Goal: Task Accomplishment & Management: Manage account settings

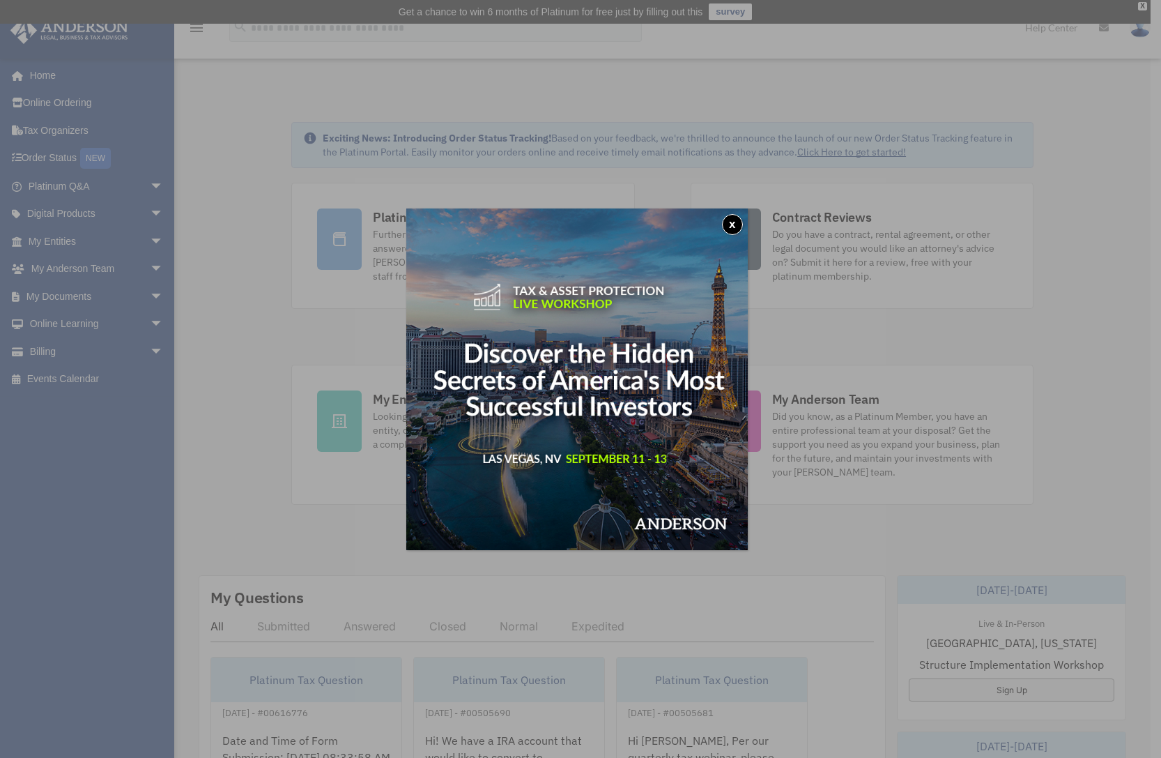
click at [735, 220] on button "x" at bounding box center [732, 224] width 21 height 21
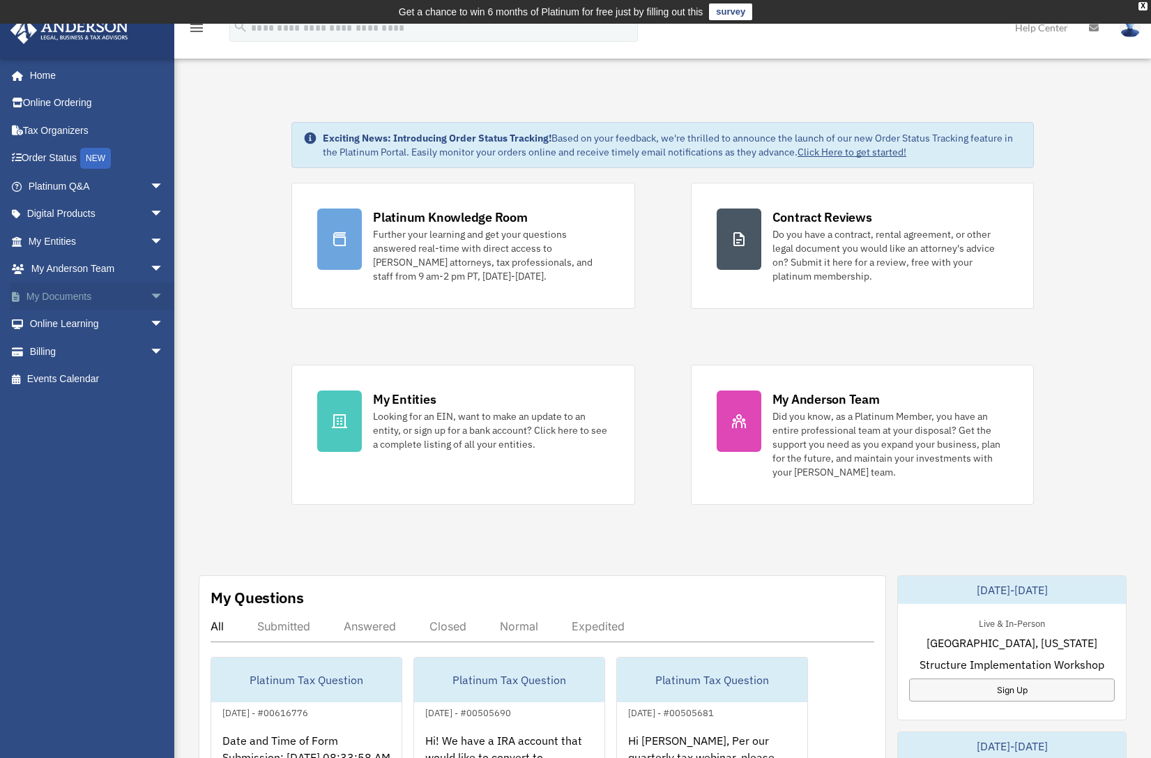
click at [114, 285] on link "My Documents arrow_drop_down" at bounding box center [97, 296] width 175 height 28
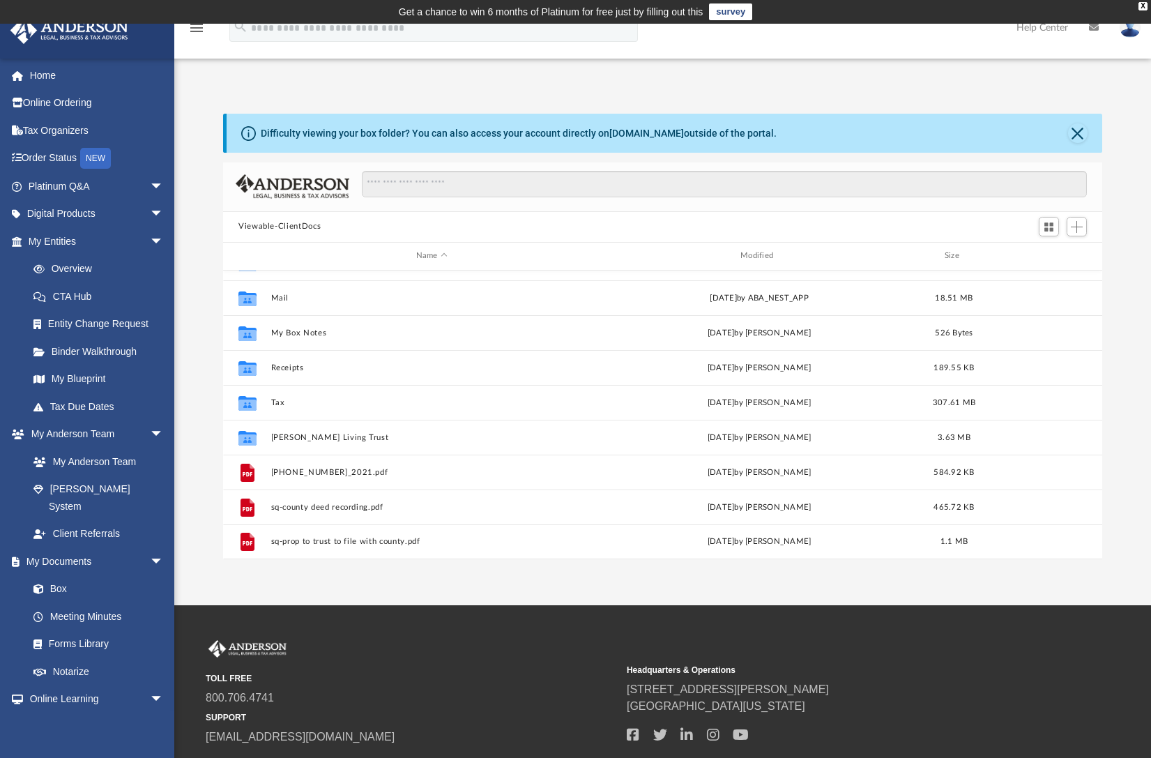
scroll to position [22, 0]
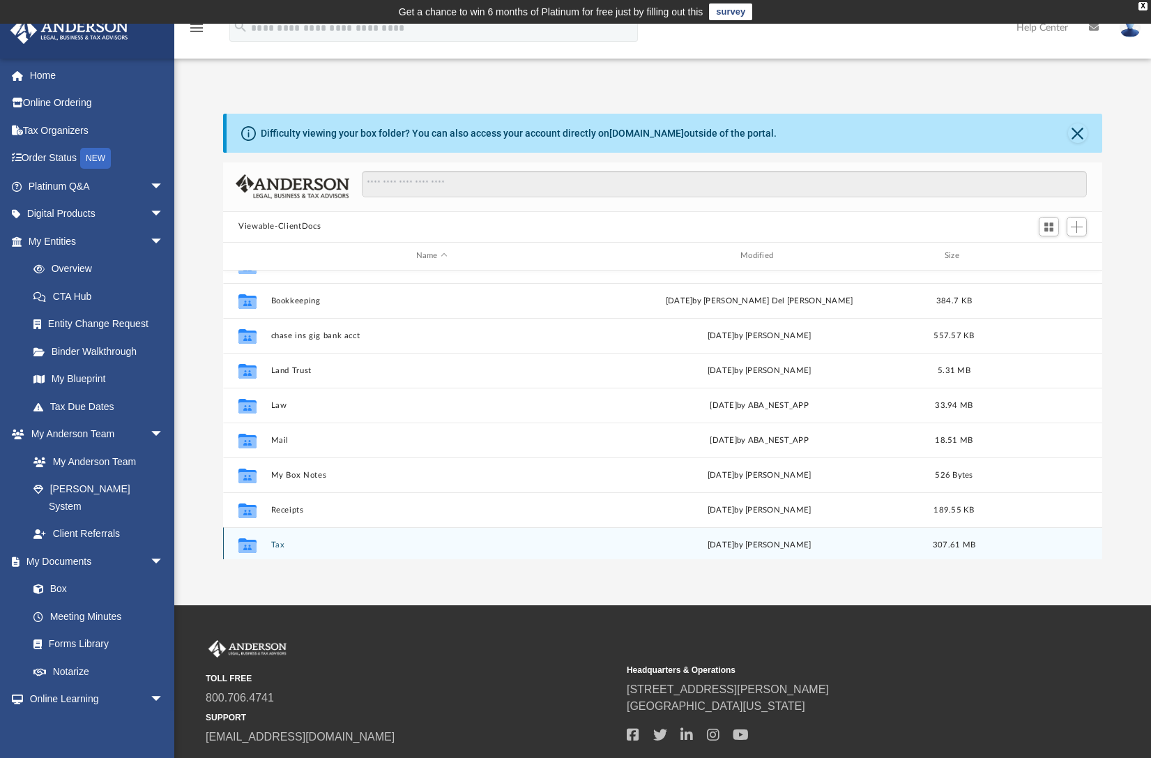
click at [277, 540] on button "Tax" at bounding box center [431, 543] width 321 height 9
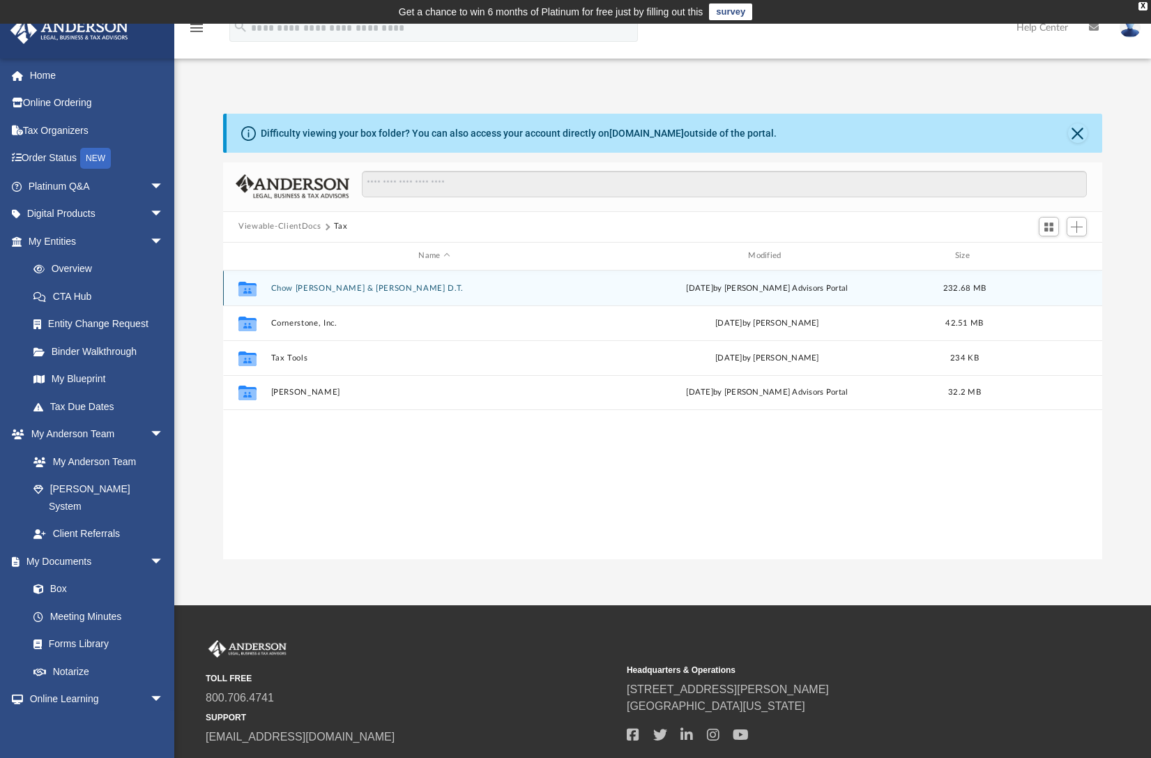
scroll to position [0, 0]
click at [281, 284] on button "Chow [PERSON_NAME] & [PERSON_NAME] D.T." at bounding box center [434, 287] width 327 height 9
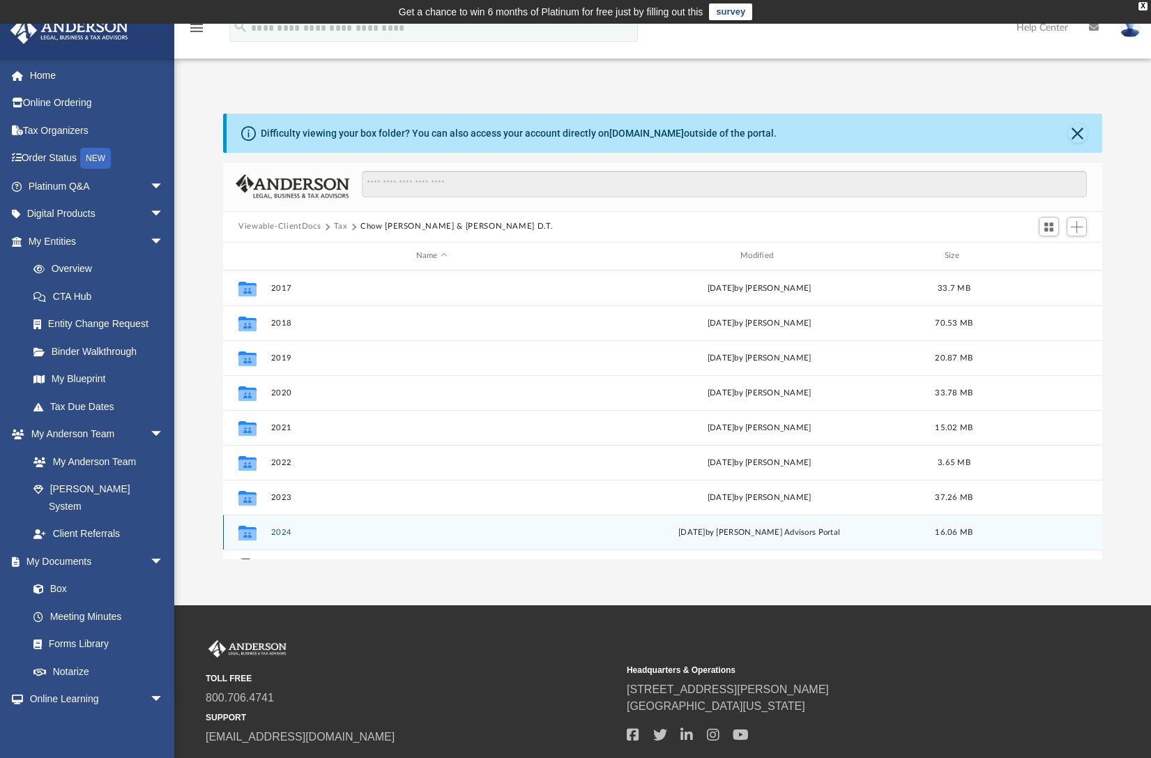
click at [284, 535] on button "2024" at bounding box center [431, 531] width 321 height 9
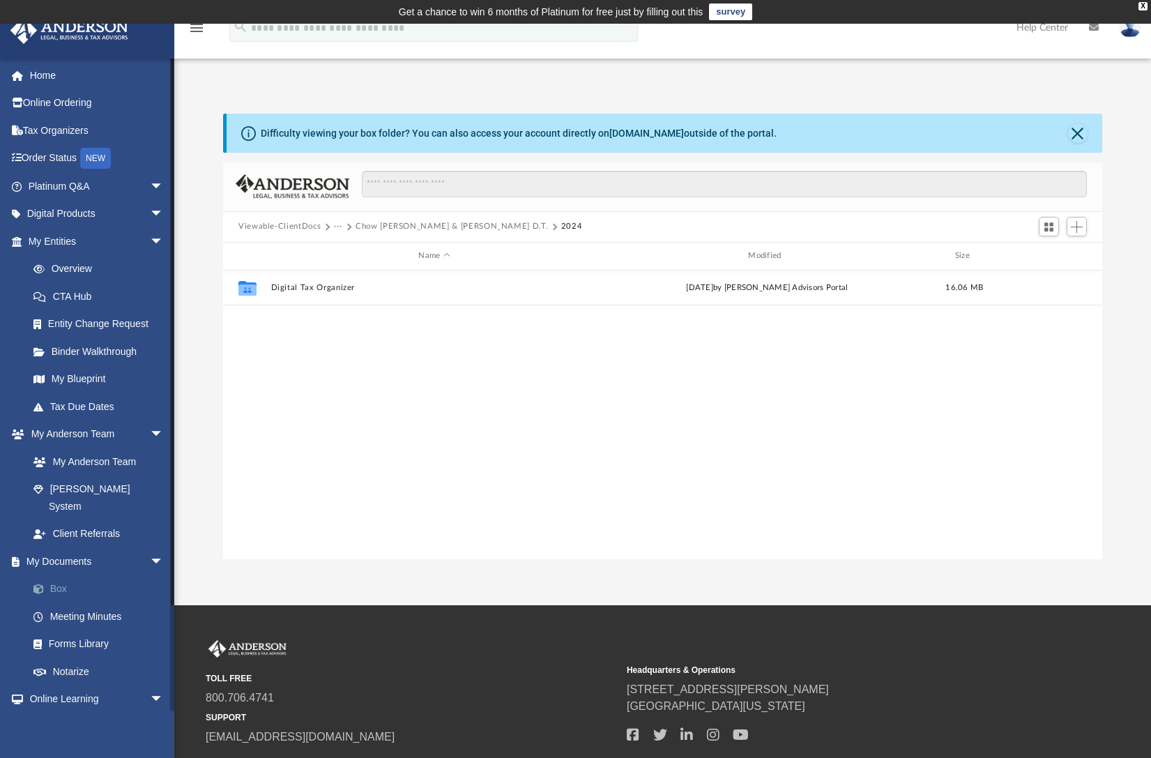
click at [58, 575] on link "Box" at bounding box center [102, 589] width 165 height 28
click at [150, 235] on span "arrow_drop_down" at bounding box center [164, 241] width 28 height 29
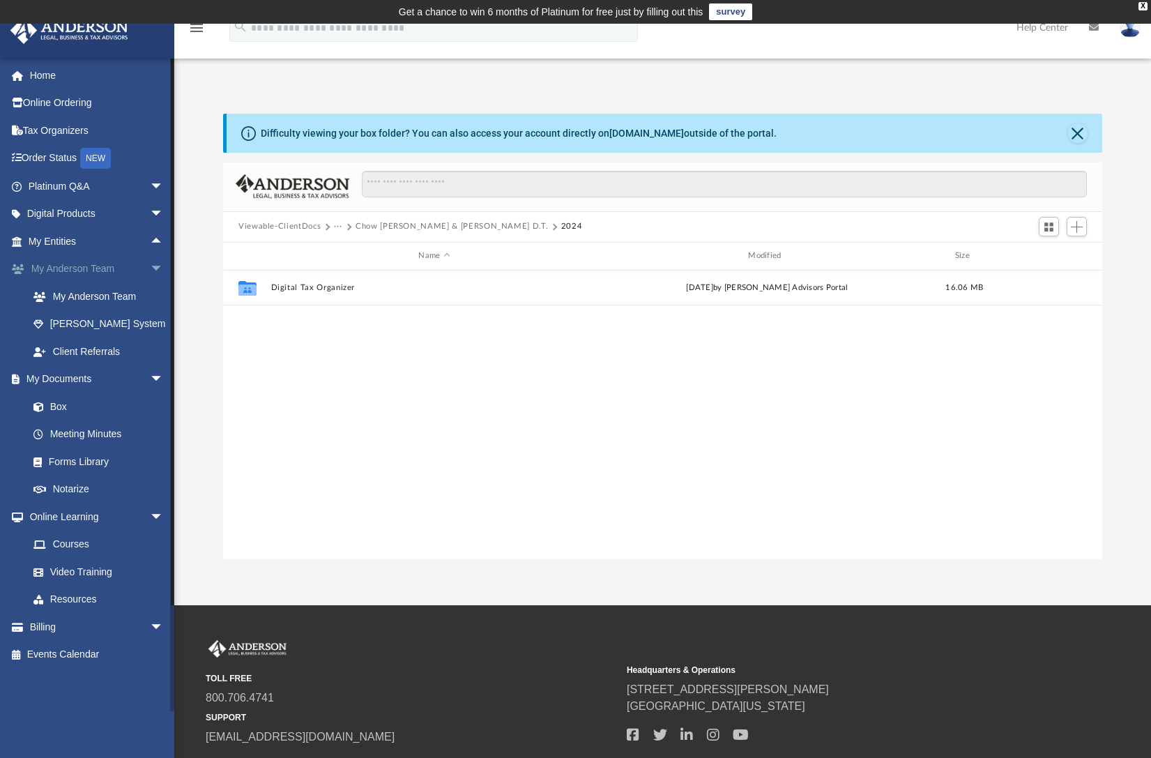
click at [150, 265] on span "arrow_drop_down" at bounding box center [164, 269] width 28 height 29
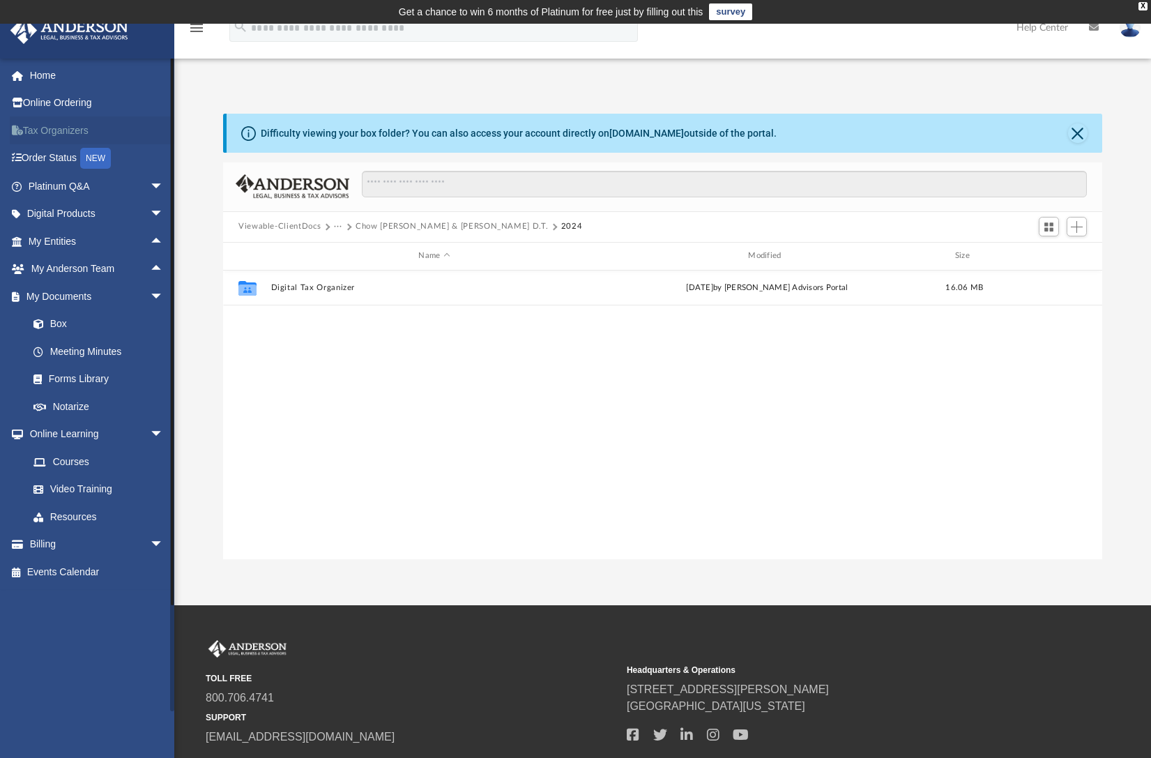
click at [78, 129] on link "Tax Organizers" at bounding box center [97, 130] width 175 height 28
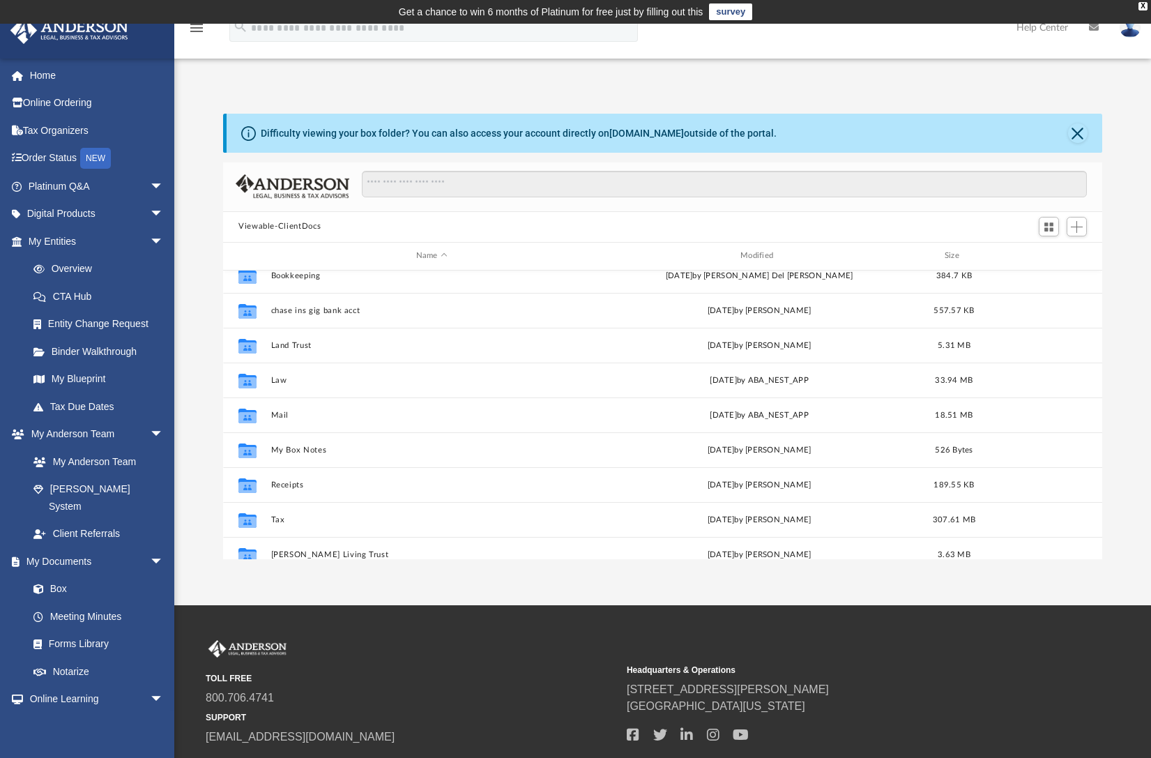
scroll to position [63, 0]
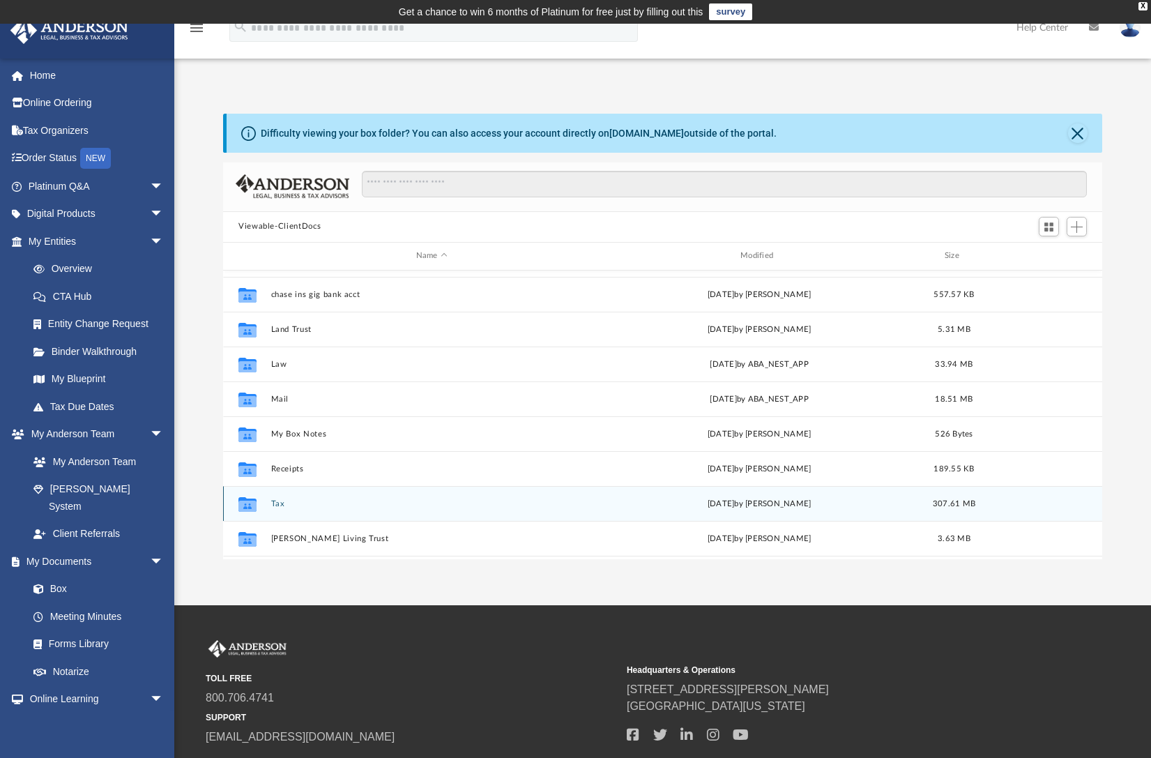
click at [279, 501] on button "Tax" at bounding box center [431, 502] width 321 height 9
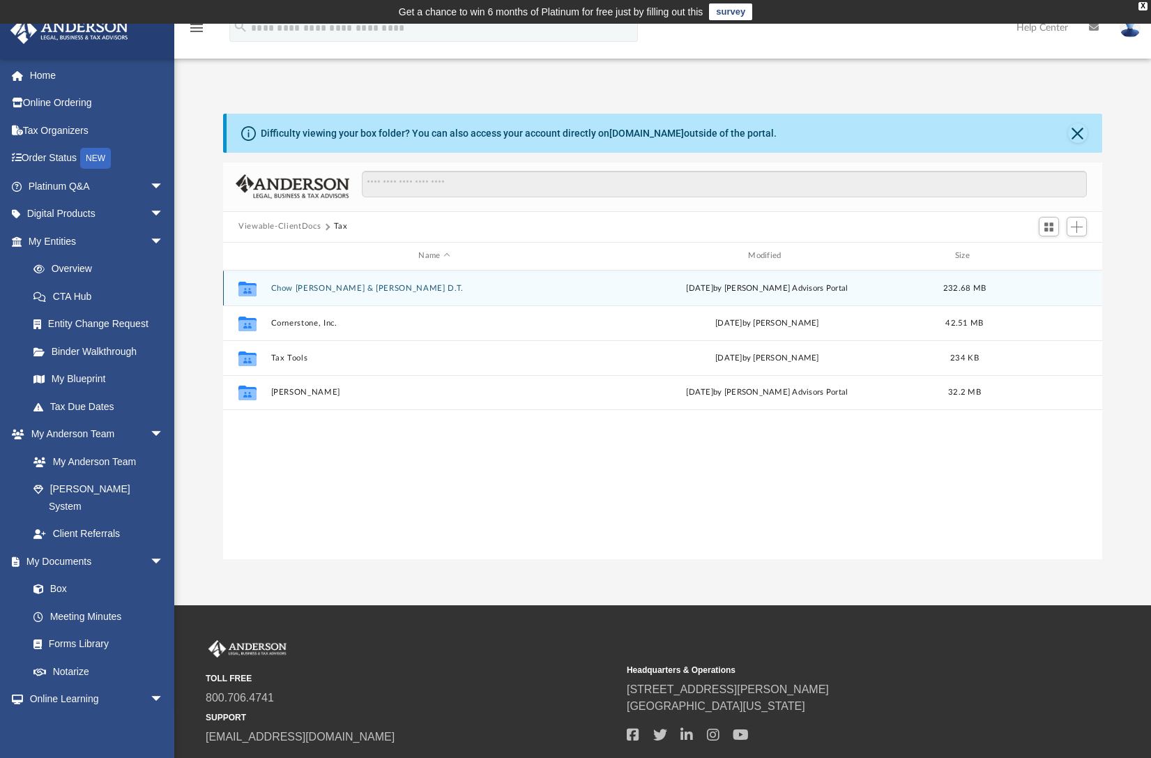
scroll to position [0, 0]
click at [314, 291] on button "Chow [PERSON_NAME] & [PERSON_NAME] D.T." at bounding box center [434, 287] width 327 height 9
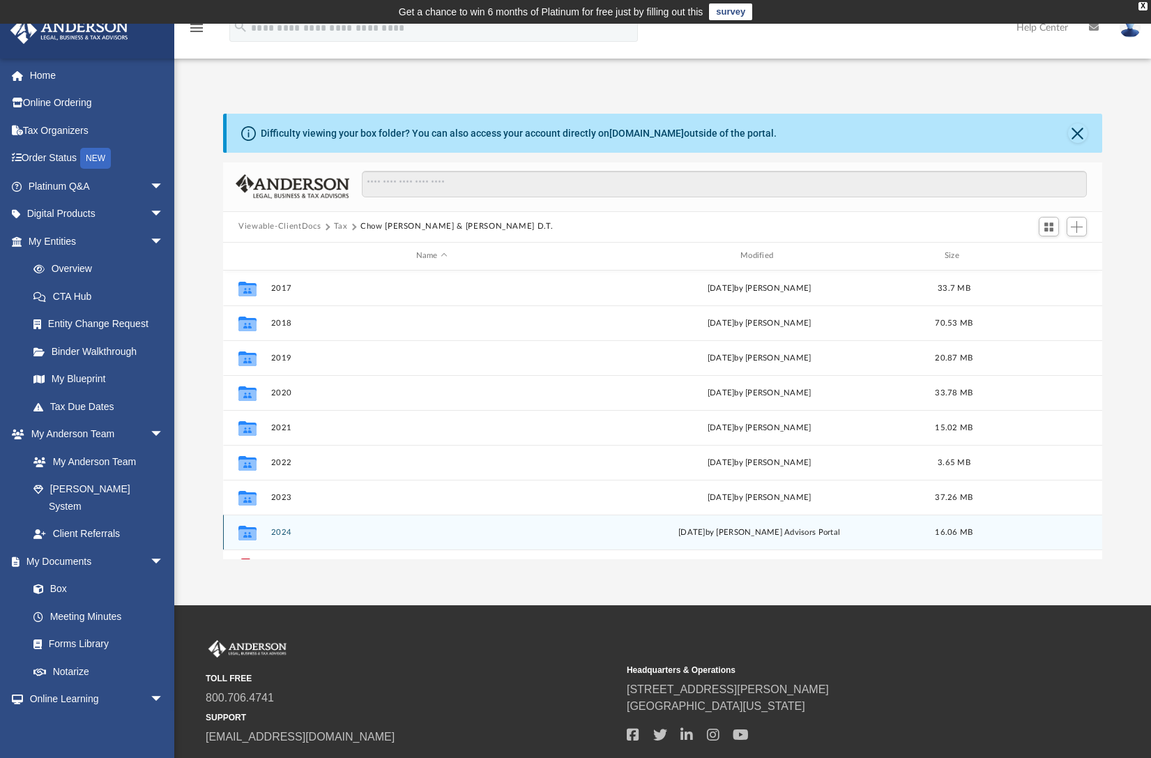
click at [277, 535] on button "2024" at bounding box center [431, 531] width 321 height 9
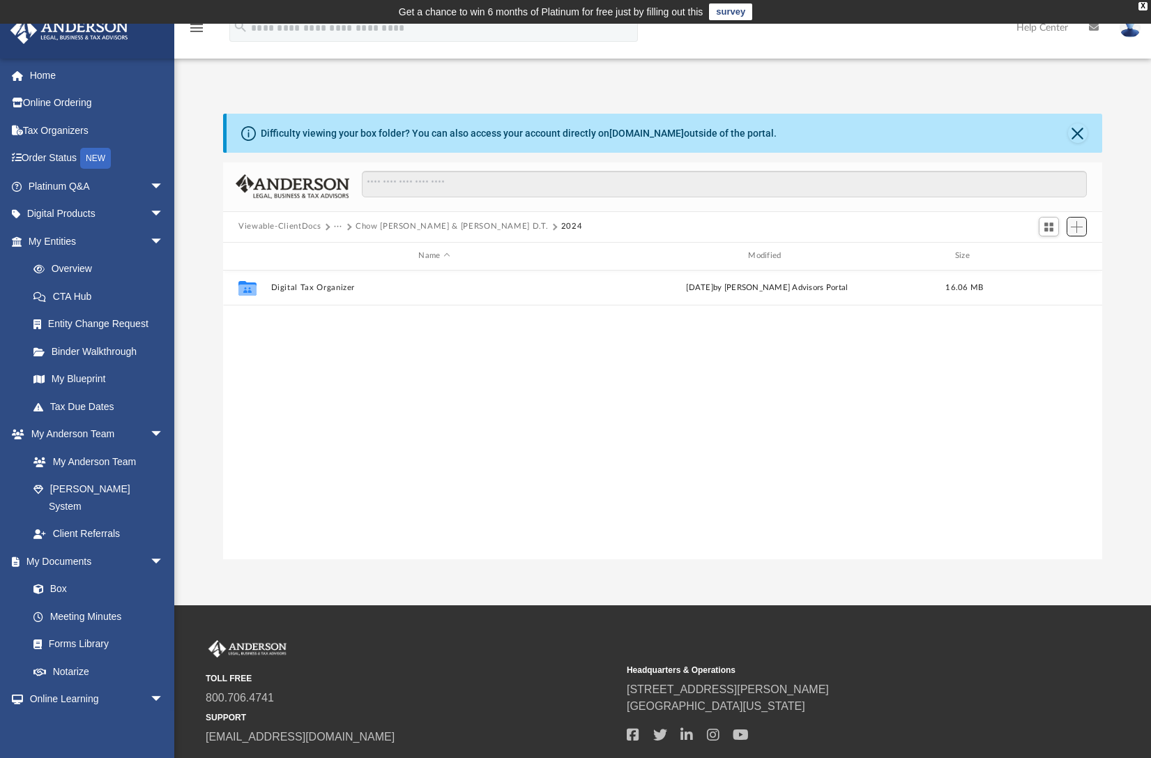
click at [1080, 228] on span "Add" at bounding box center [1076, 227] width 12 height 12
click at [1042, 252] on li "Upload" at bounding box center [1056, 254] width 45 height 15
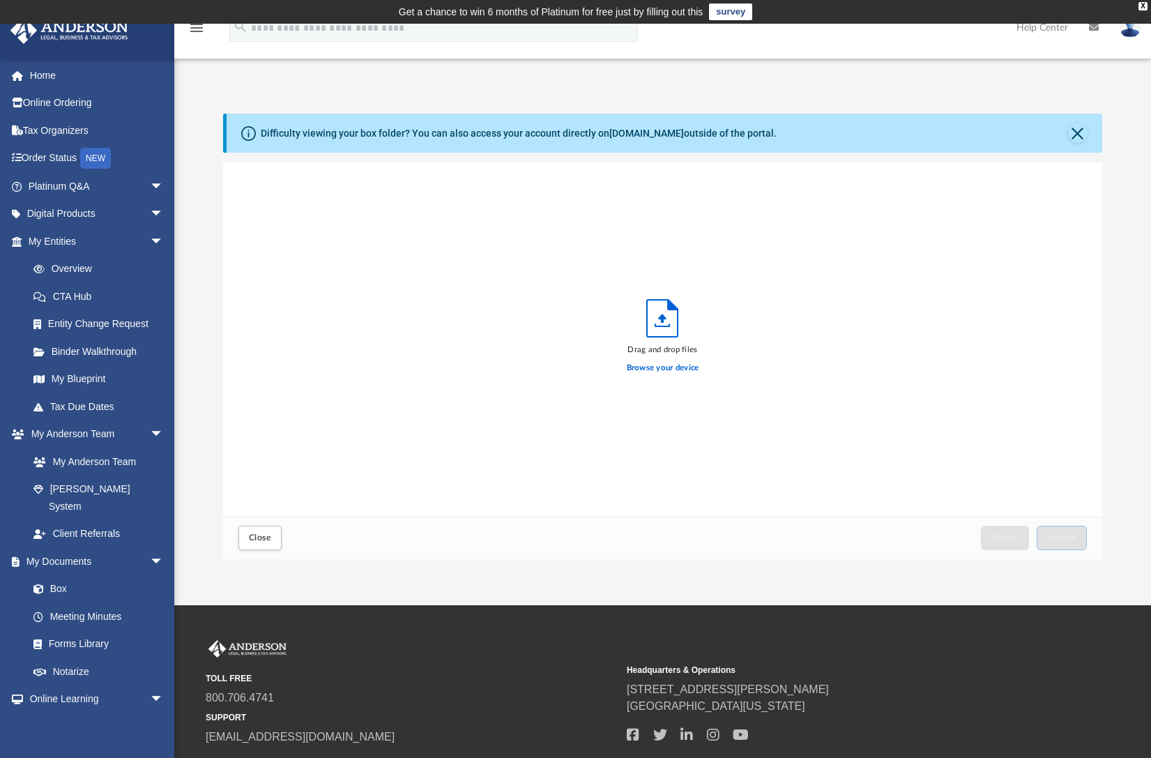
scroll to position [343, 868]
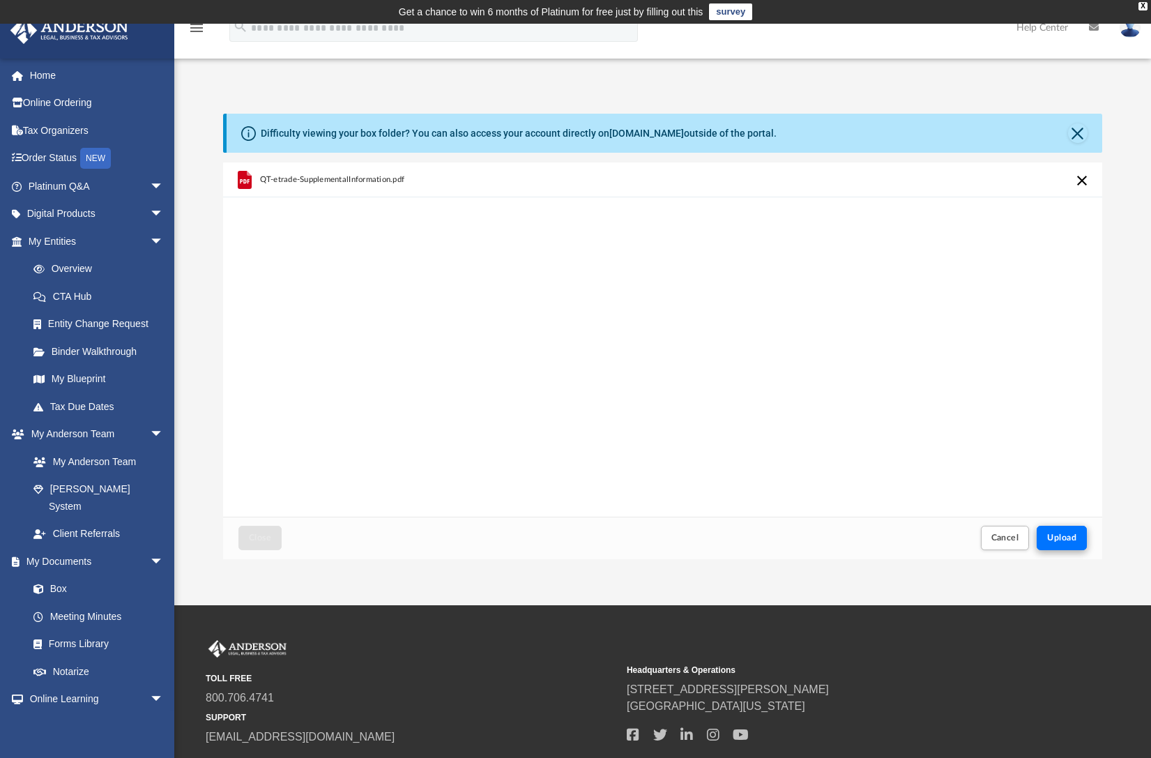
click at [1059, 533] on span "Upload" at bounding box center [1061, 537] width 29 height 8
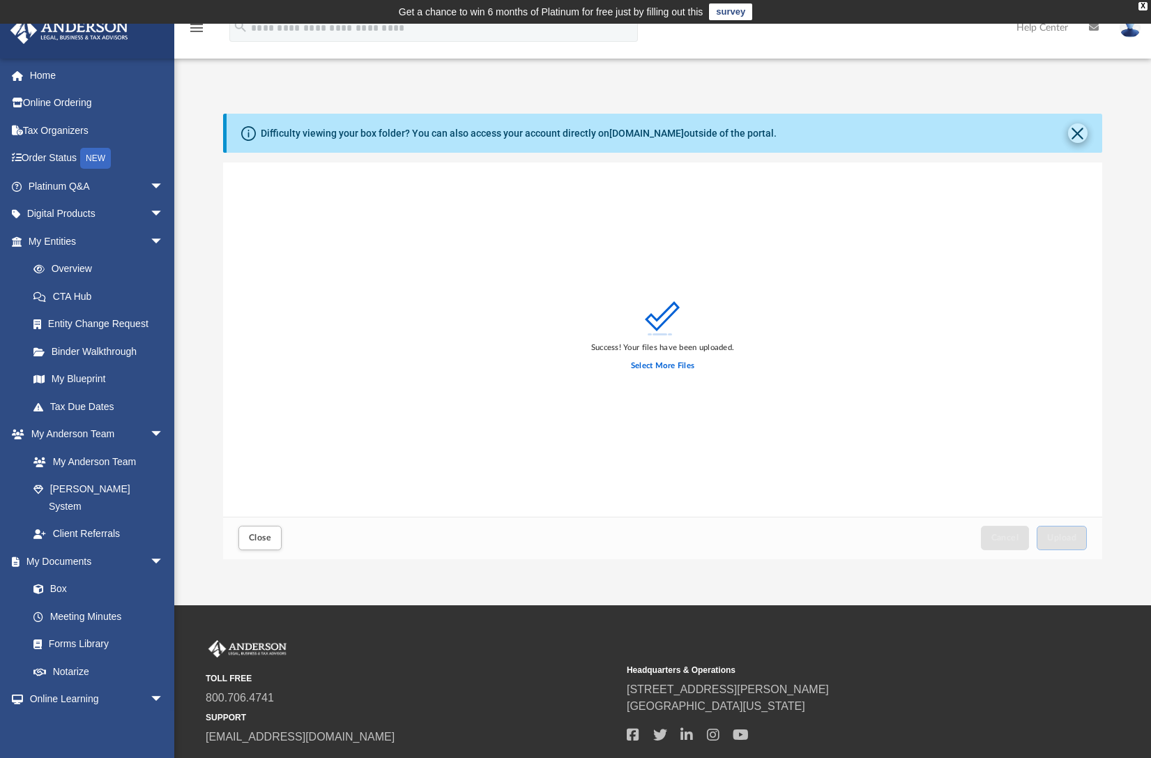
click at [1079, 130] on button "Close" at bounding box center [1078, 133] width 20 height 20
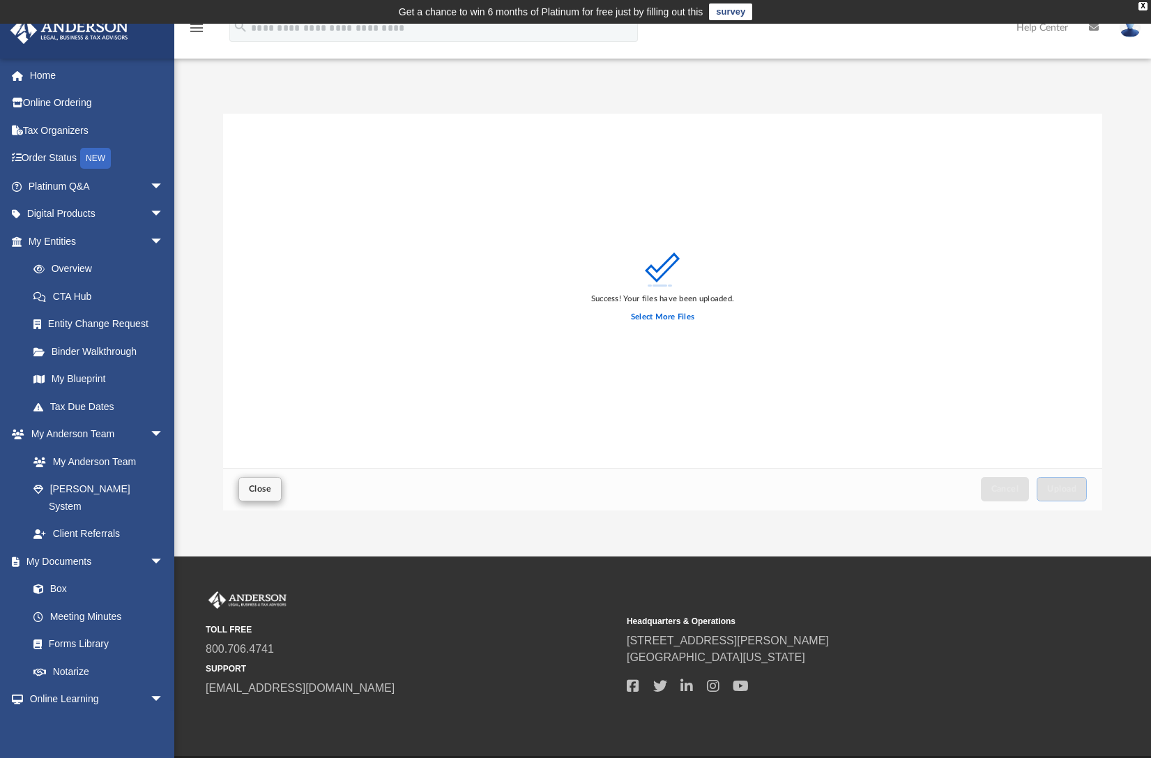
click at [267, 493] on span "Close" at bounding box center [260, 488] width 22 height 8
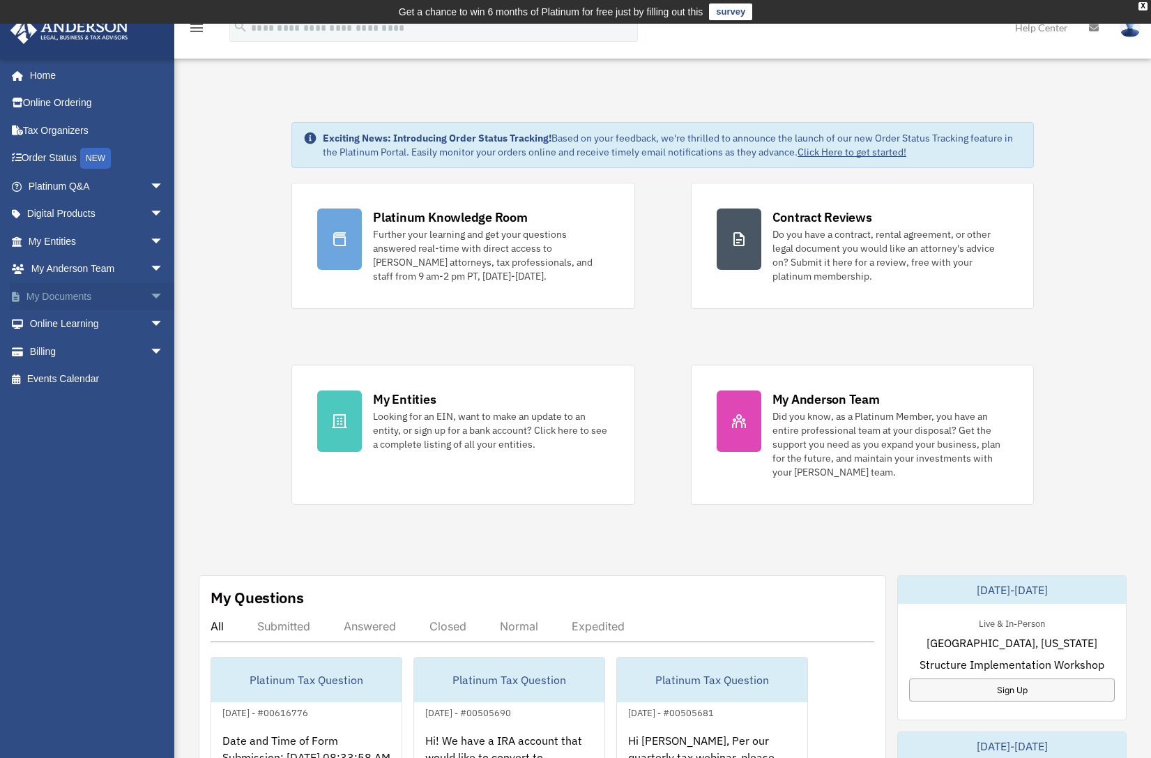
click at [64, 286] on link "My Documents arrow_drop_down" at bounding box center [97, 296] width 175 height 28
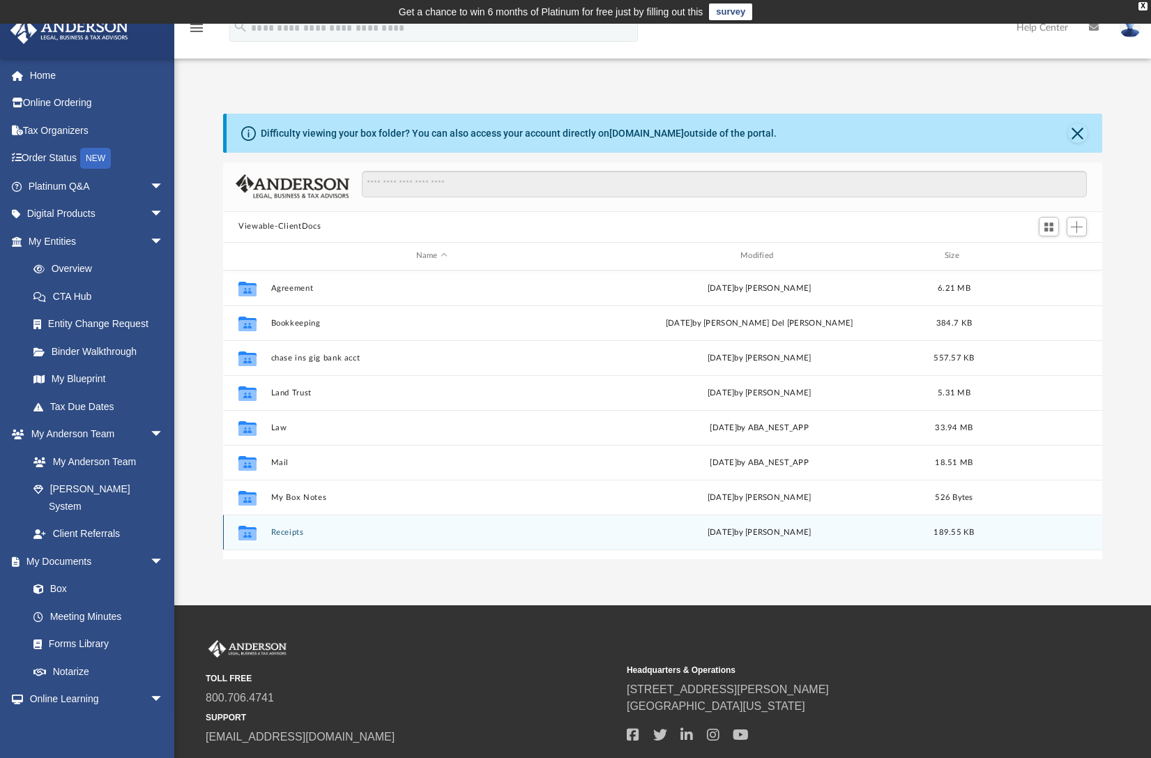
scroll to position [70, 0]
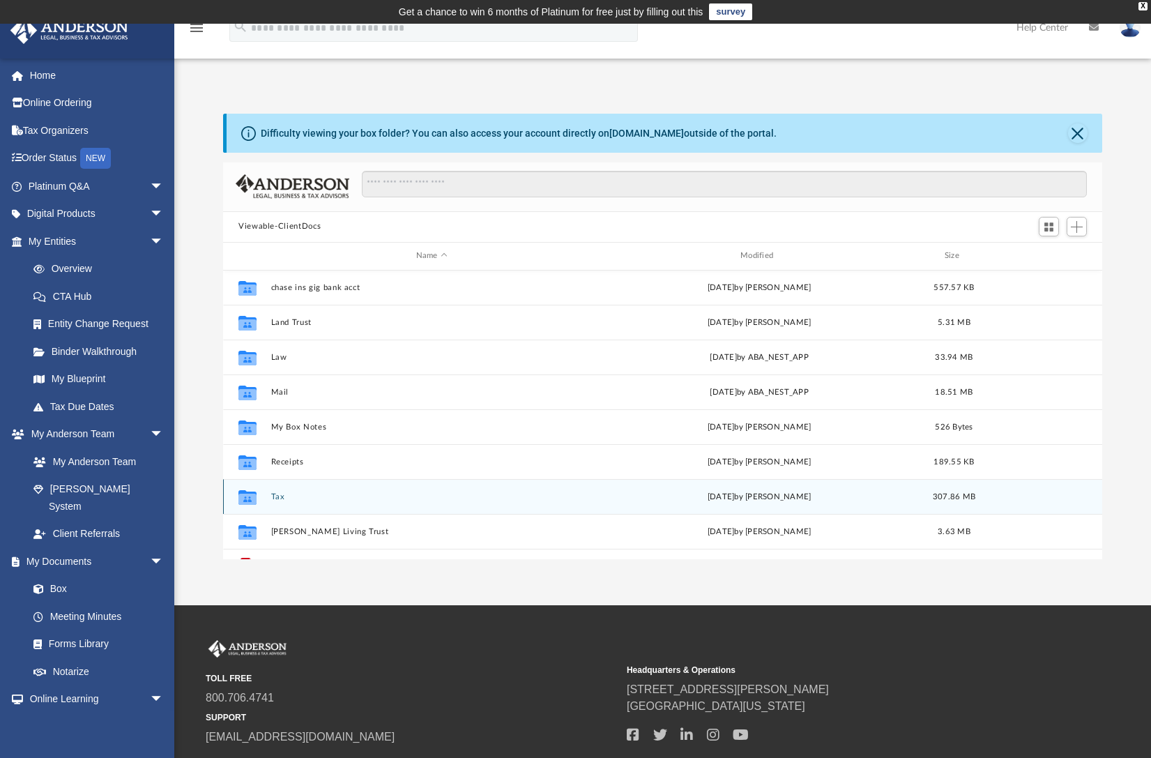
click at [274, 493] on button "Tax" at bounding box center [431, 495] width 321 height 9
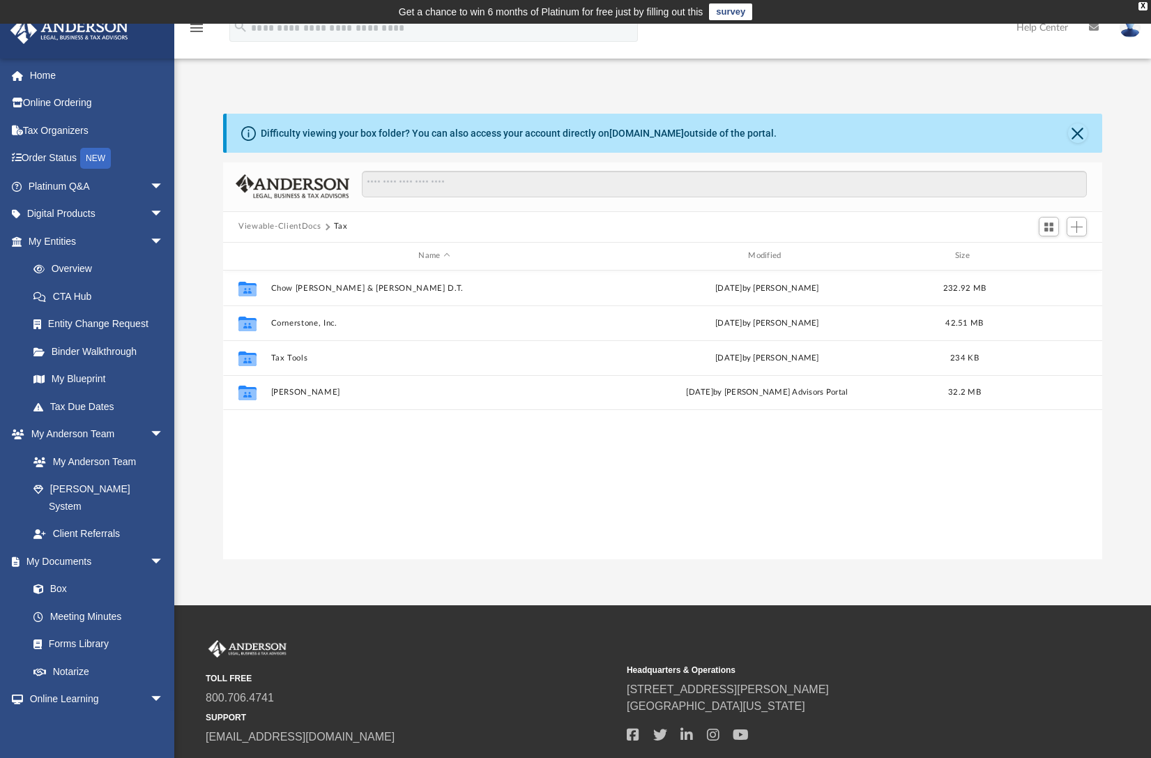
scroll to position [0, 0]
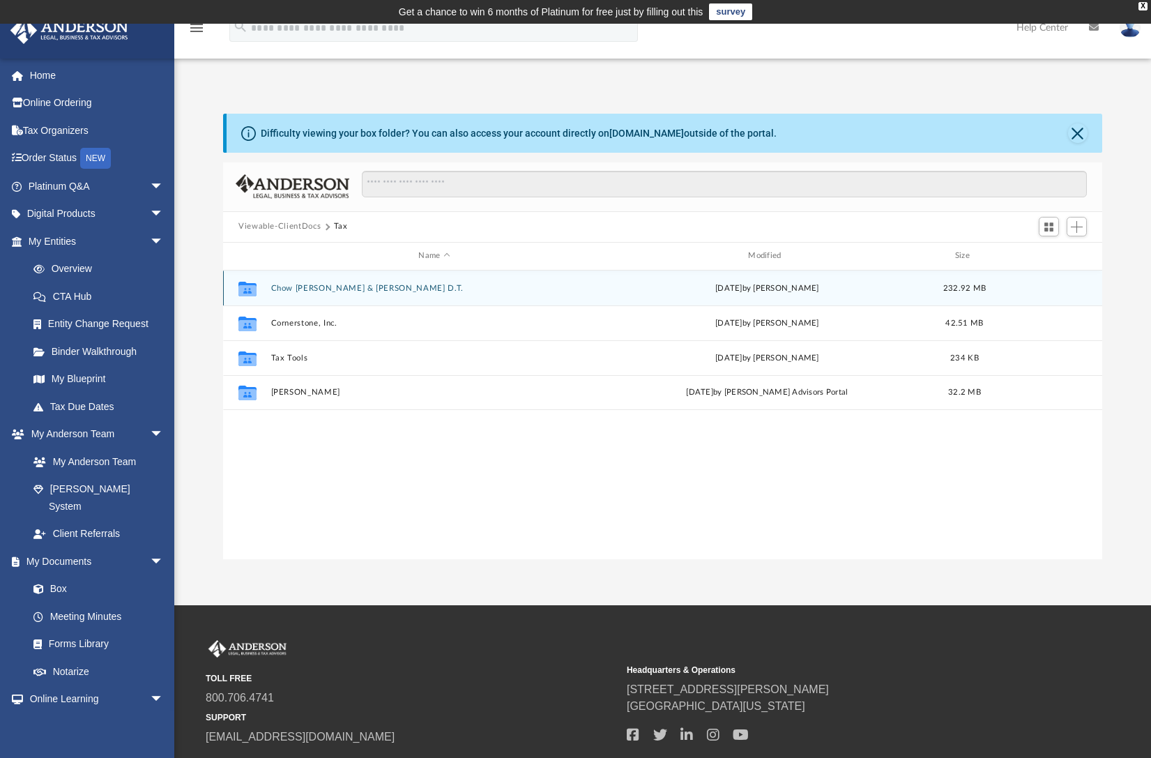
click at [285, 289] on button "Chow [PERSON_NAME] & [PERSON_NAME] D.T." at bounding box center [434, 287] width 327 height 9
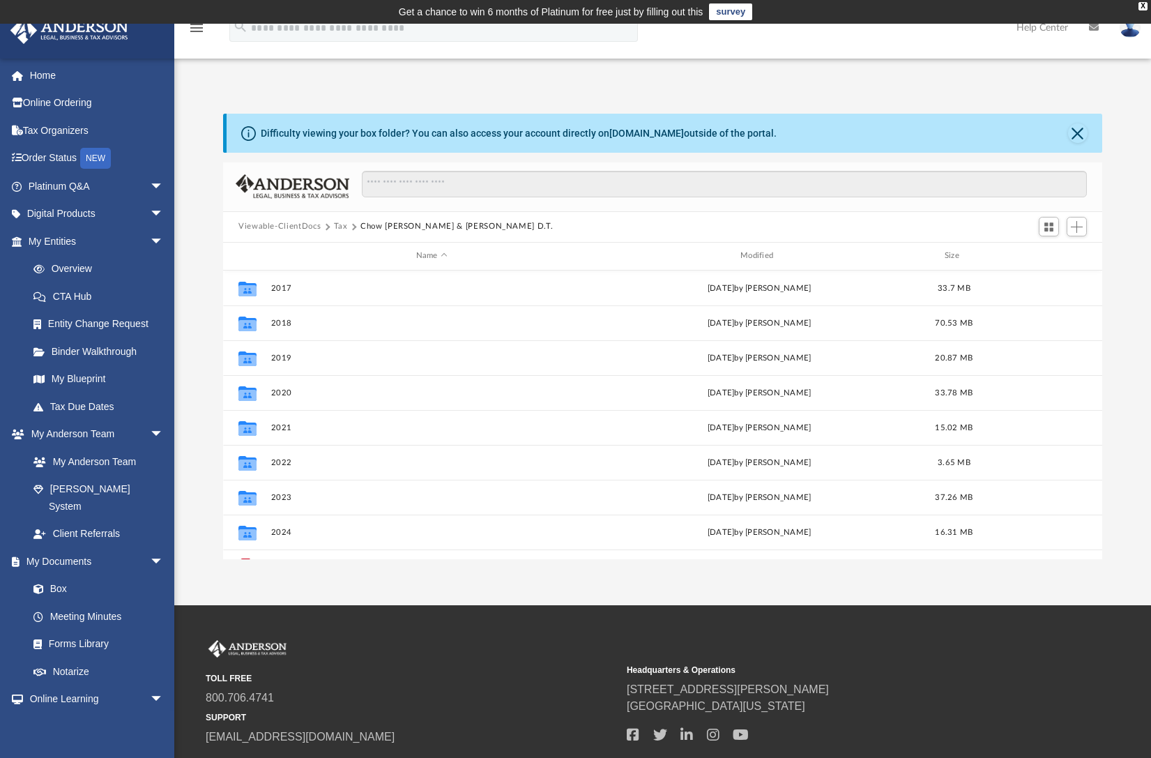
drag, startPoint x: 361, startPoint y: 226, endPoint x: 500, endPoint y: 227, distance: 139.4
click at [500, 227] on button "Chow [PERSON_NAME] & [PERSON_NAME] D.T." at bounding box center [456, 226] width 192 height 13
drag, startPoint x: 362, startPoint y: 227, endPoint x: 505, endPoint y: 226, distance: 142.9
click at [505, 226] on div "Viewable-ClientDocs Tax Chow [PERSON_NAME] & [PERSON_NAME] D.T." at bounding box center [401, 226] width 327 height 13
drag, startPoint x: 508, startPoint y: 224, endPoint x: 360, endPoint y: 231, distance: 148.6
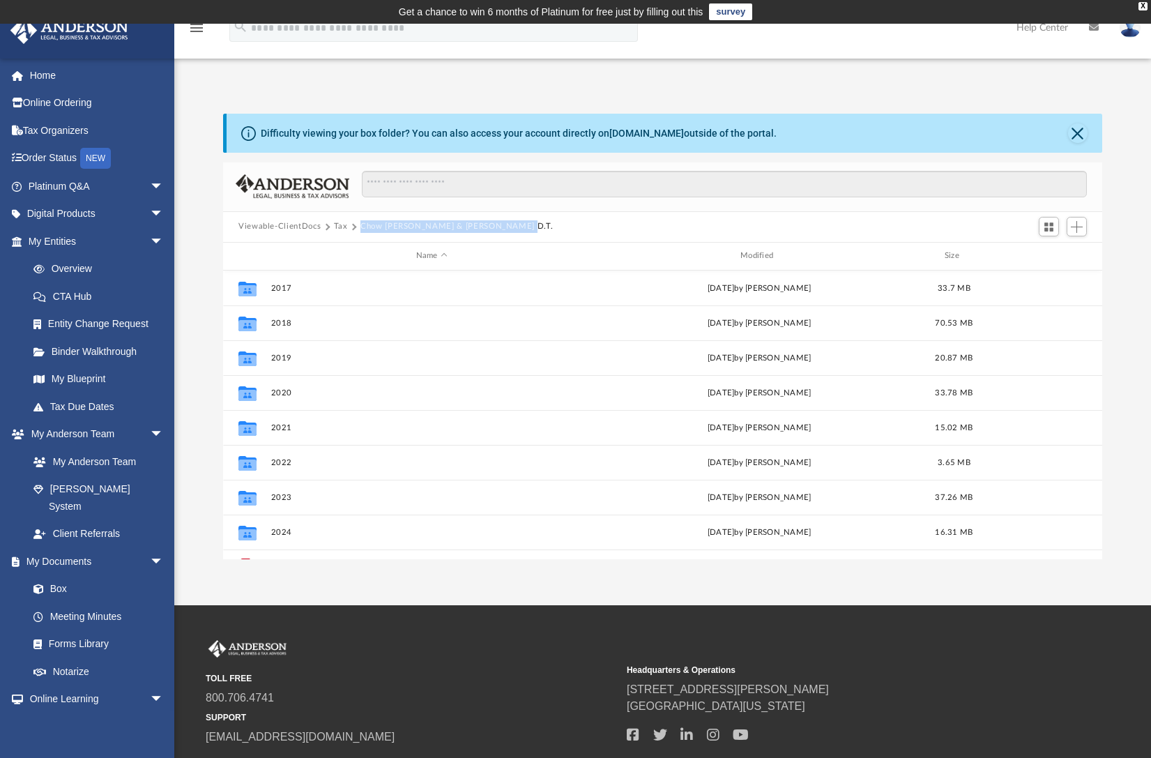
click at [360, 231] on div "Viewable-ClientDocs Tax Chow [PERSON_NAME] & [PERSON_NAME] D.T." at bounding box center [401, 226] width 327 height 13
copy button "Chow [PERSON_NAME] & [PERSON_NAME] D.T."
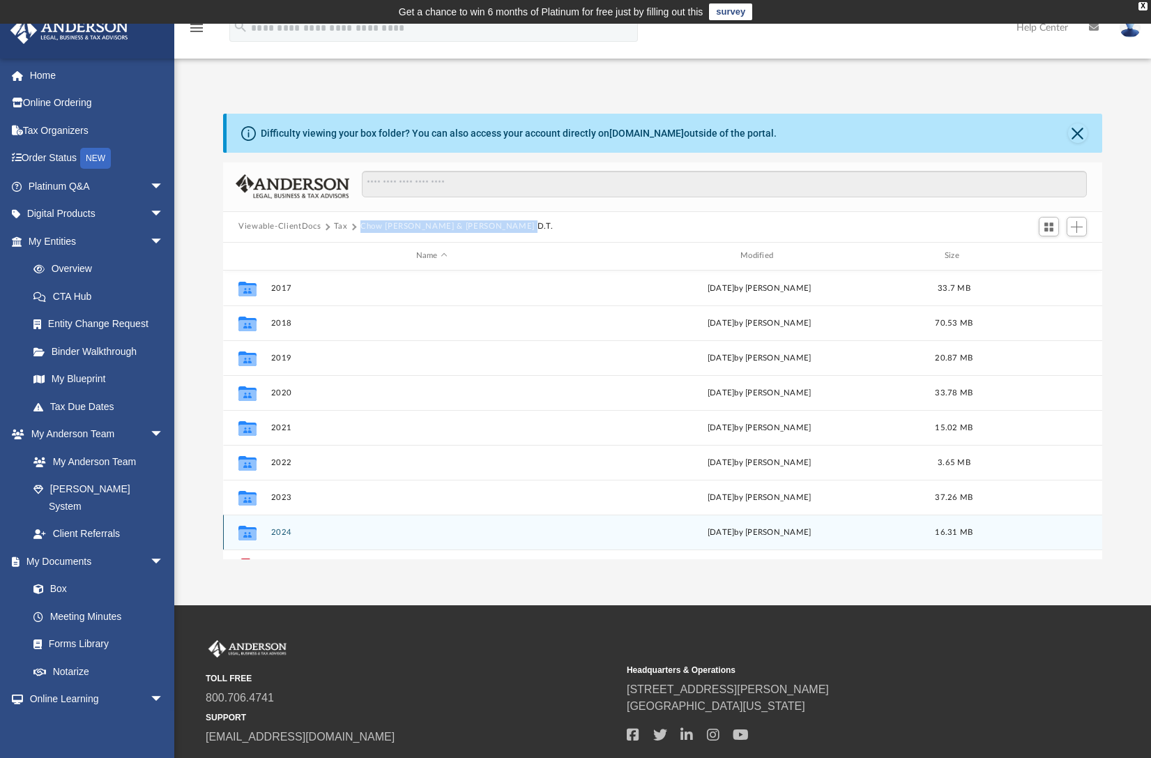
click at [280, 530] on button "2024" at bounding box center [431, 531] width 321 height 9
